Goal: Transaction & Acquisition: Purchase product/service

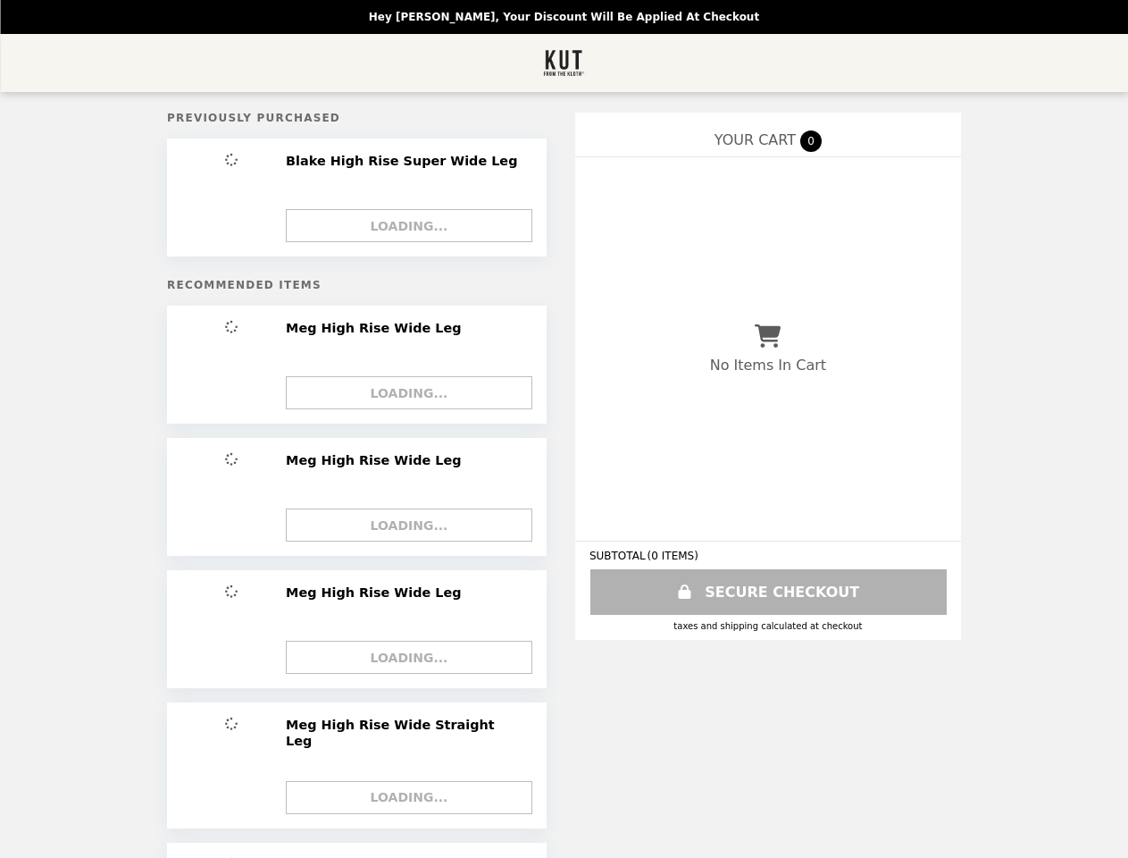
select select "**********"
select select "*********"
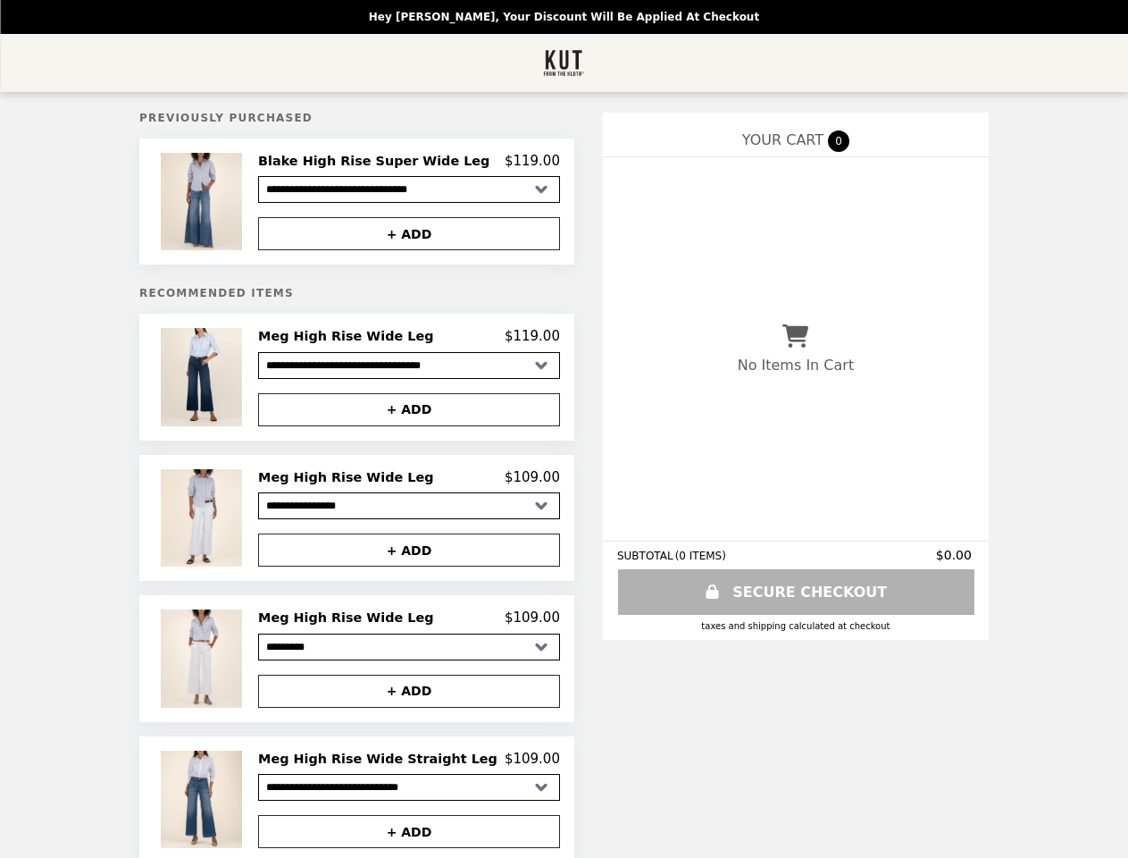
click at [233, 204] on img at bounding box center [204, 201] width 86 height 97
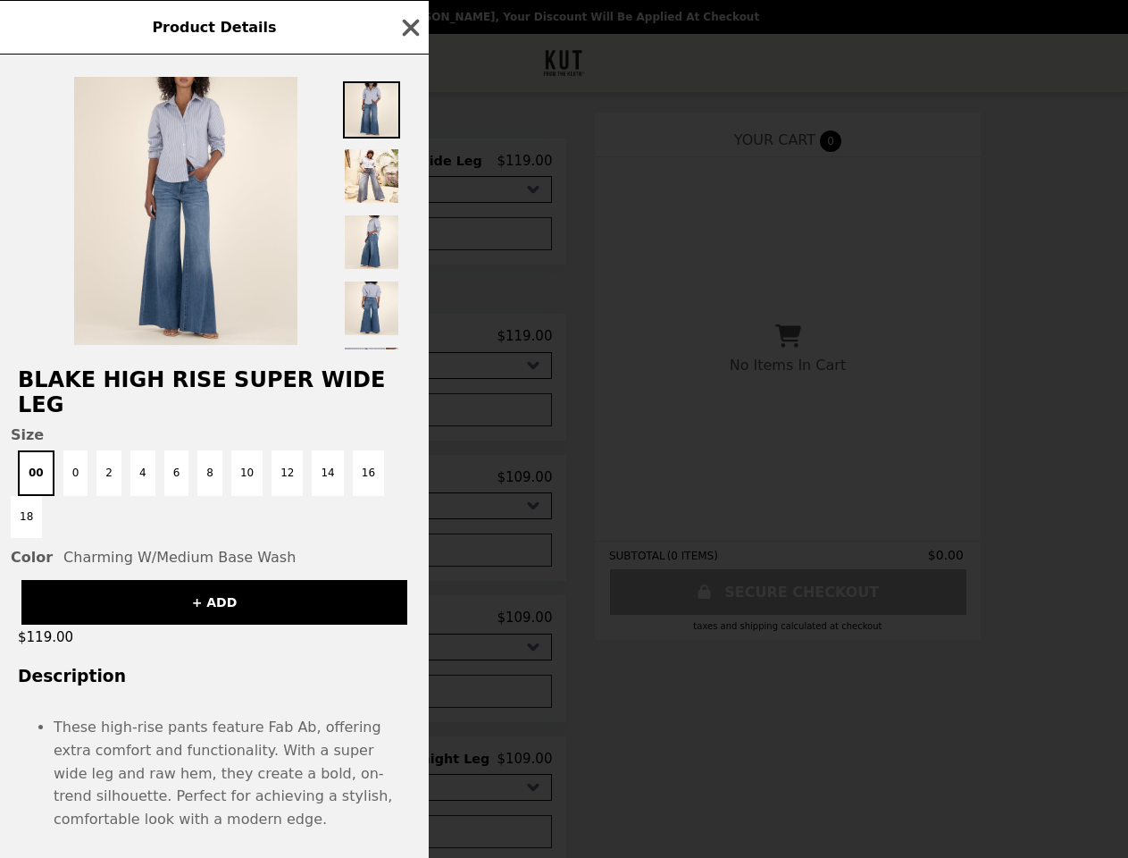
click at [409, 237] on div "Product Details Blake High Rise Super Wide Leg Size 00 0 2 4 6 8 10 12 14 16 18…" at bounding box center [564, 429] width 1128 height 858
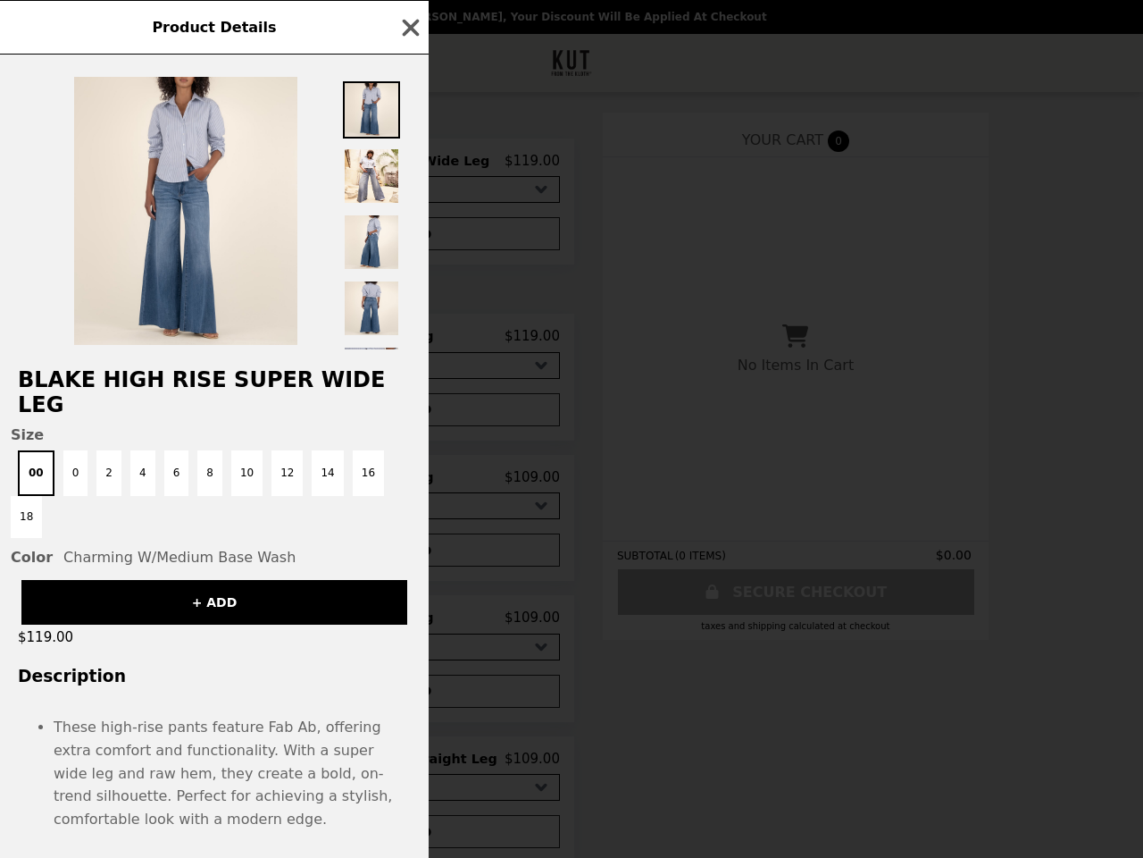
click at [233, 382] on h2 "Blake High Rise Super Wide Leg" at bounding box center [214, 392] width 429 height 50
click at [409, 342] on div at bounding box center [214, 201] width 429 height 295
click at [409, 426] on span "Size" at bounding box center [214, 434] width 407 height 17
click at [233, 580] on button "+ ADD" at bounding box center [214, 602] width 386 height 45
click at [409, 484] on div "Size 00 0 2 4 6 8 10 12 14 16 18 Color Charming W/Medium Base Wash" at bounding box center [214, 495] width 429 height 139
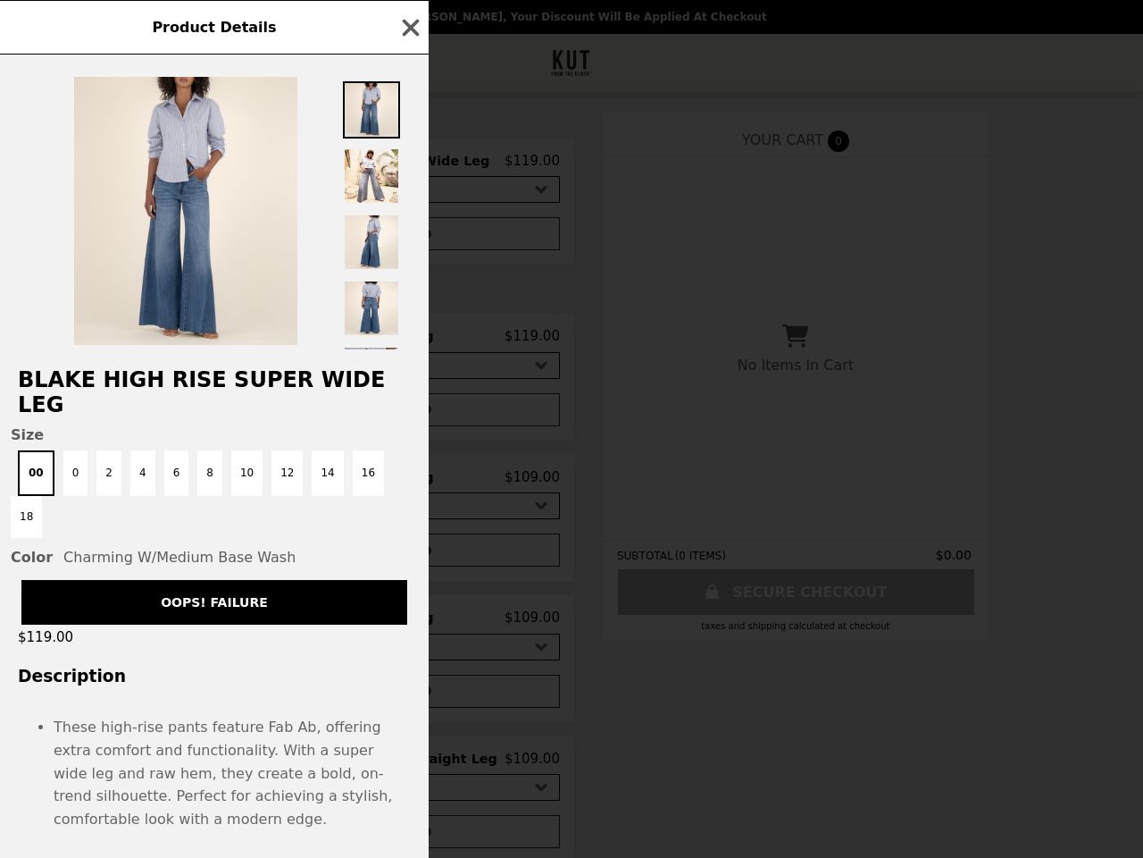
click at [409, 565] on div "OOPS! FAILURE" at bounding box center [214, 594] width 429 height 59
click at [233, 715] on li "These high-rise pants feature Fab Ab, offering extra comfort and functionality.…" at bounding box center [232, 772] width 357 height 114
